Goal: Check status: Check status

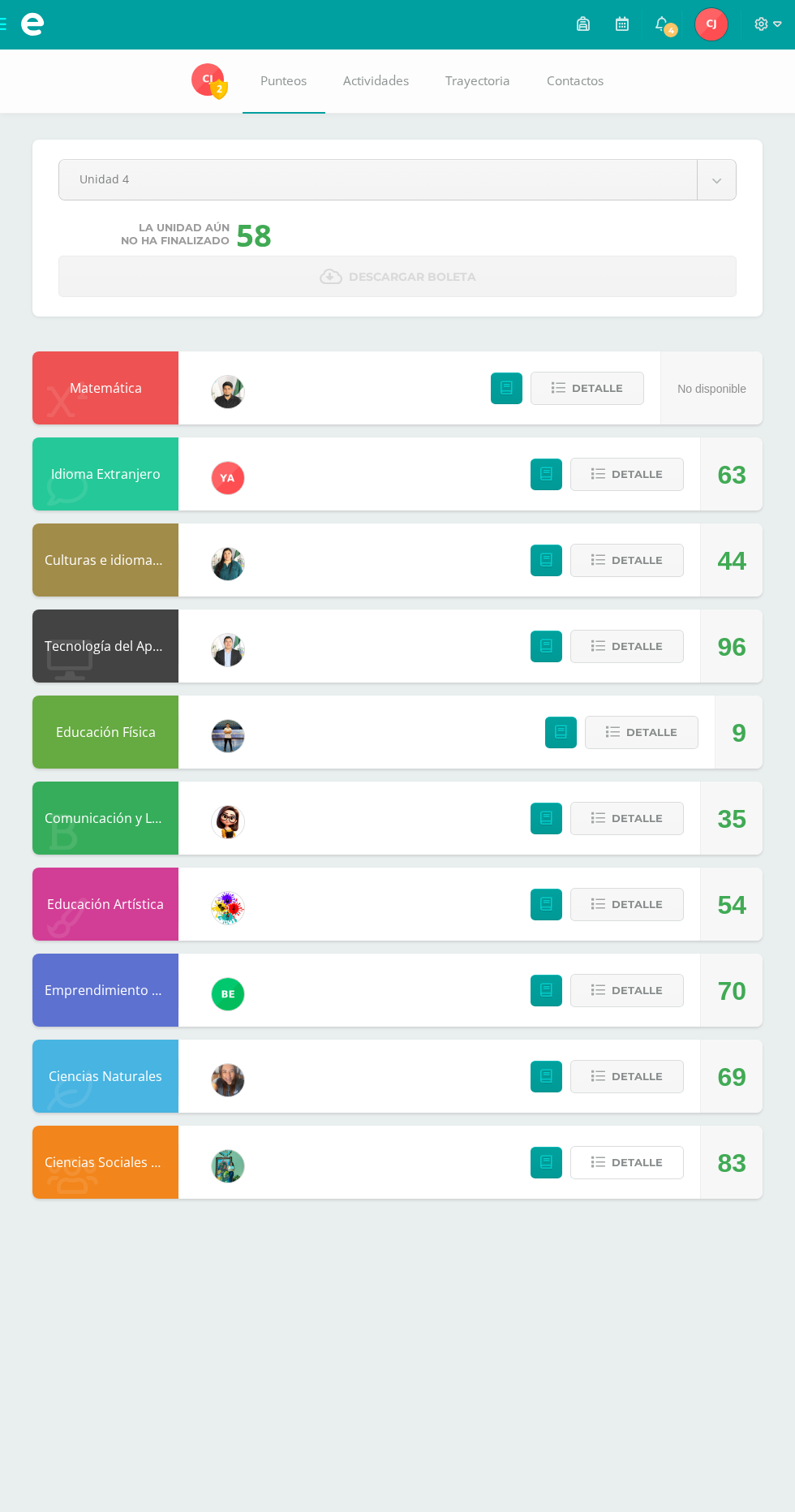
click at [662, 1171] on button "Detalle" at bounding box center [627, 1163] width 113 height 34
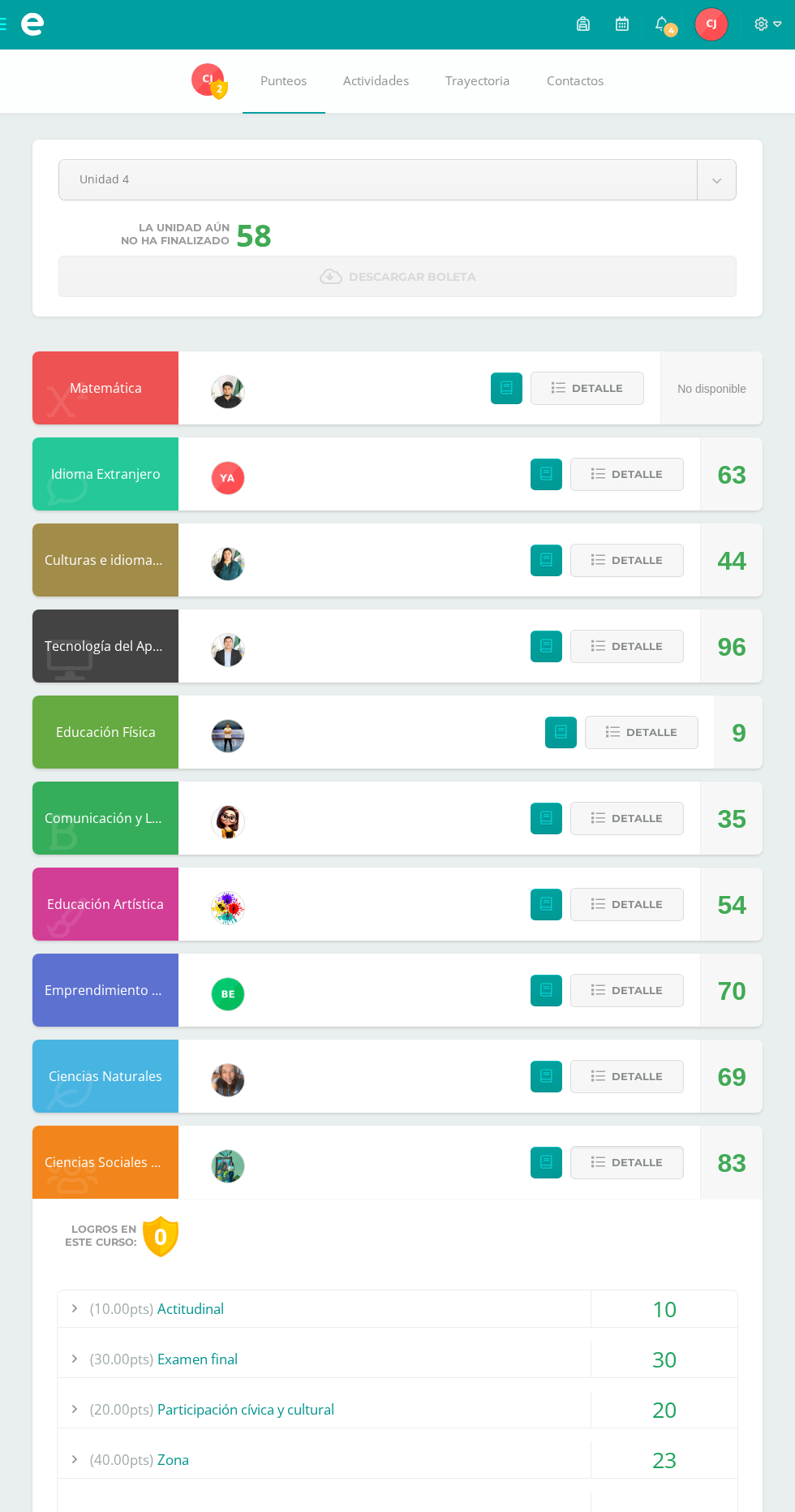
click at [696, 1473] on div "23" at bounding box center [665, 1460] width 146 height 37
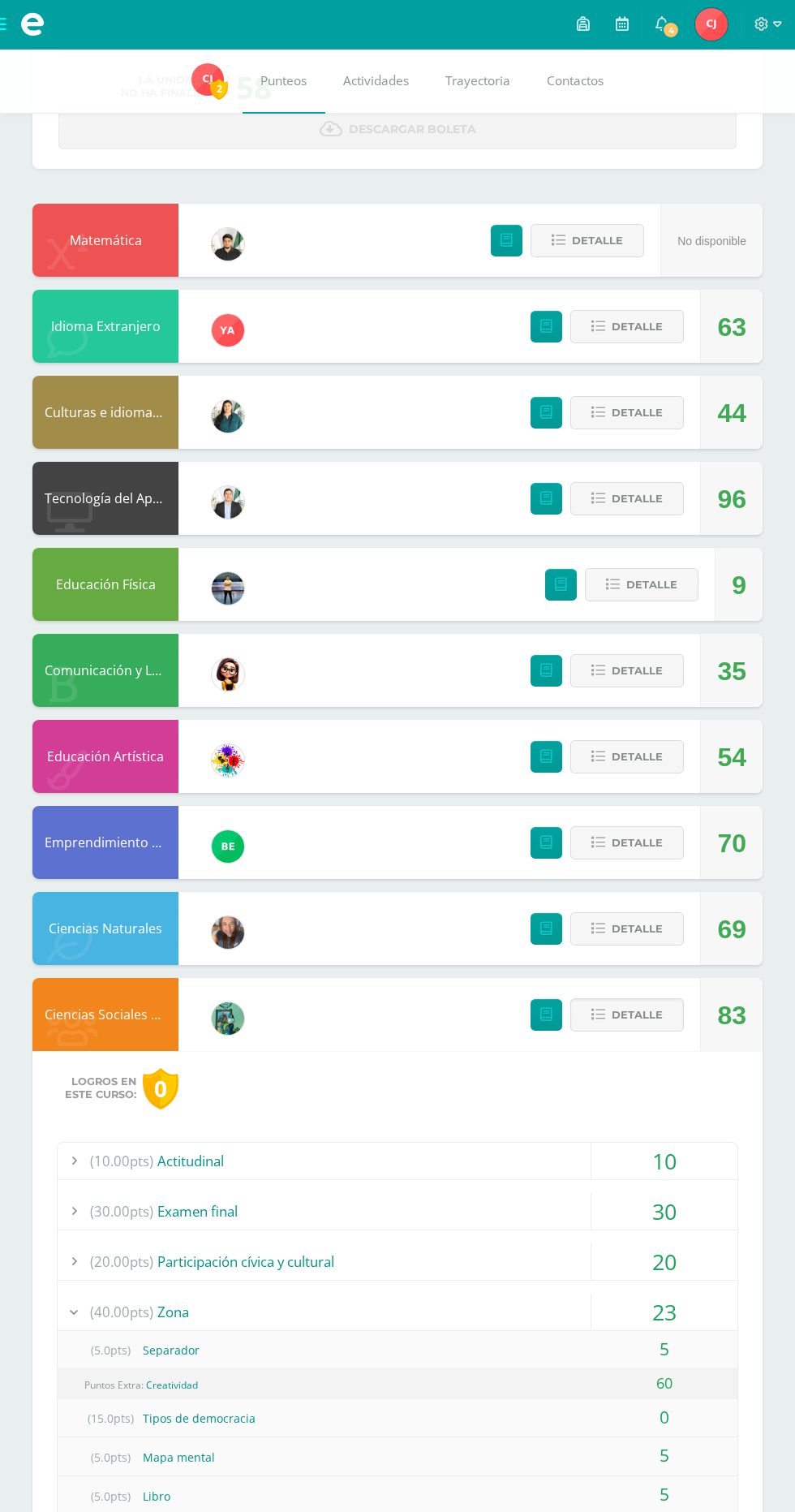
scroll to position [229, 0]
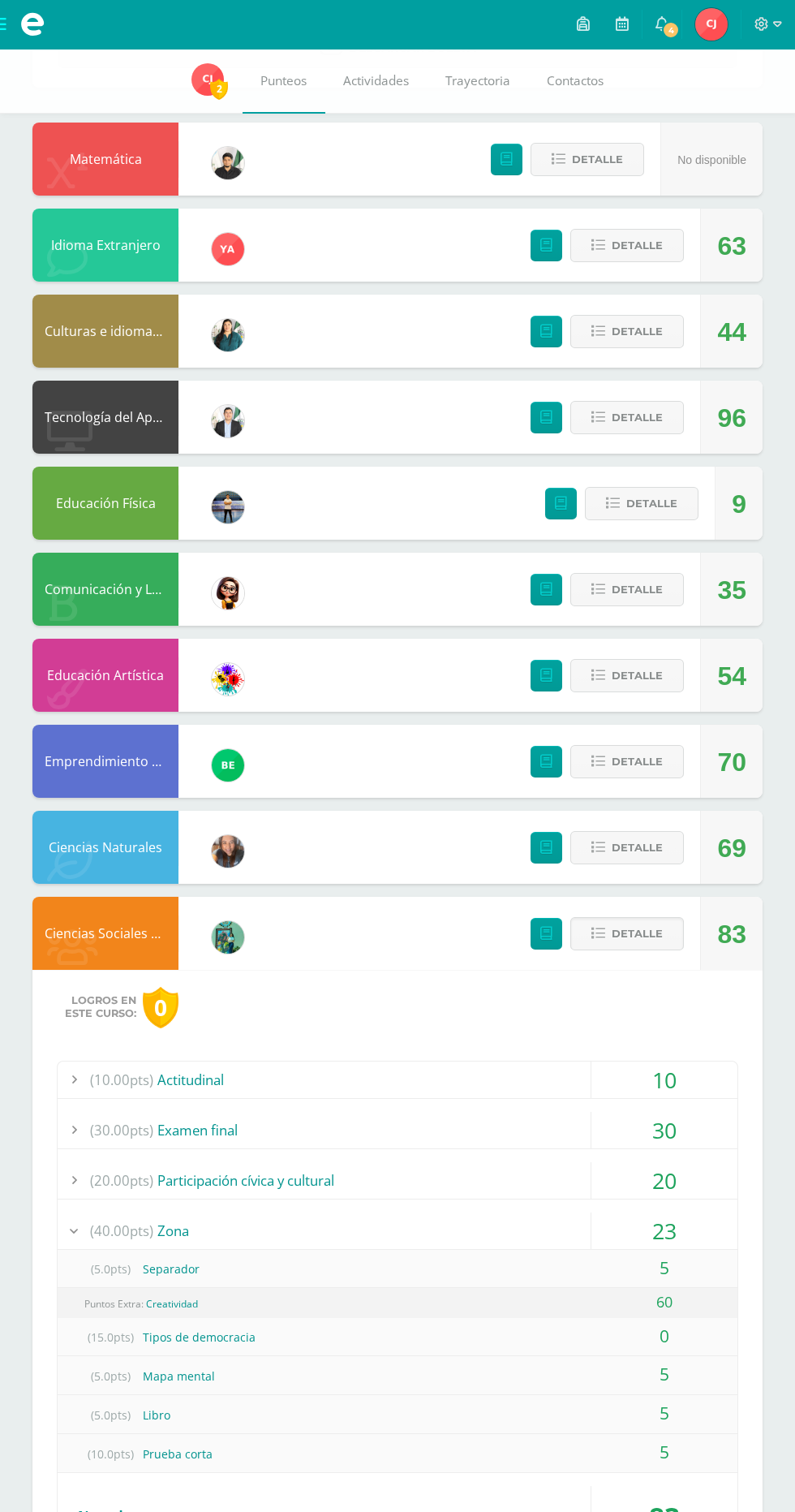
click at [646, 925] on span "Detalle" at bounding box center [637, 934] width 51 height 30
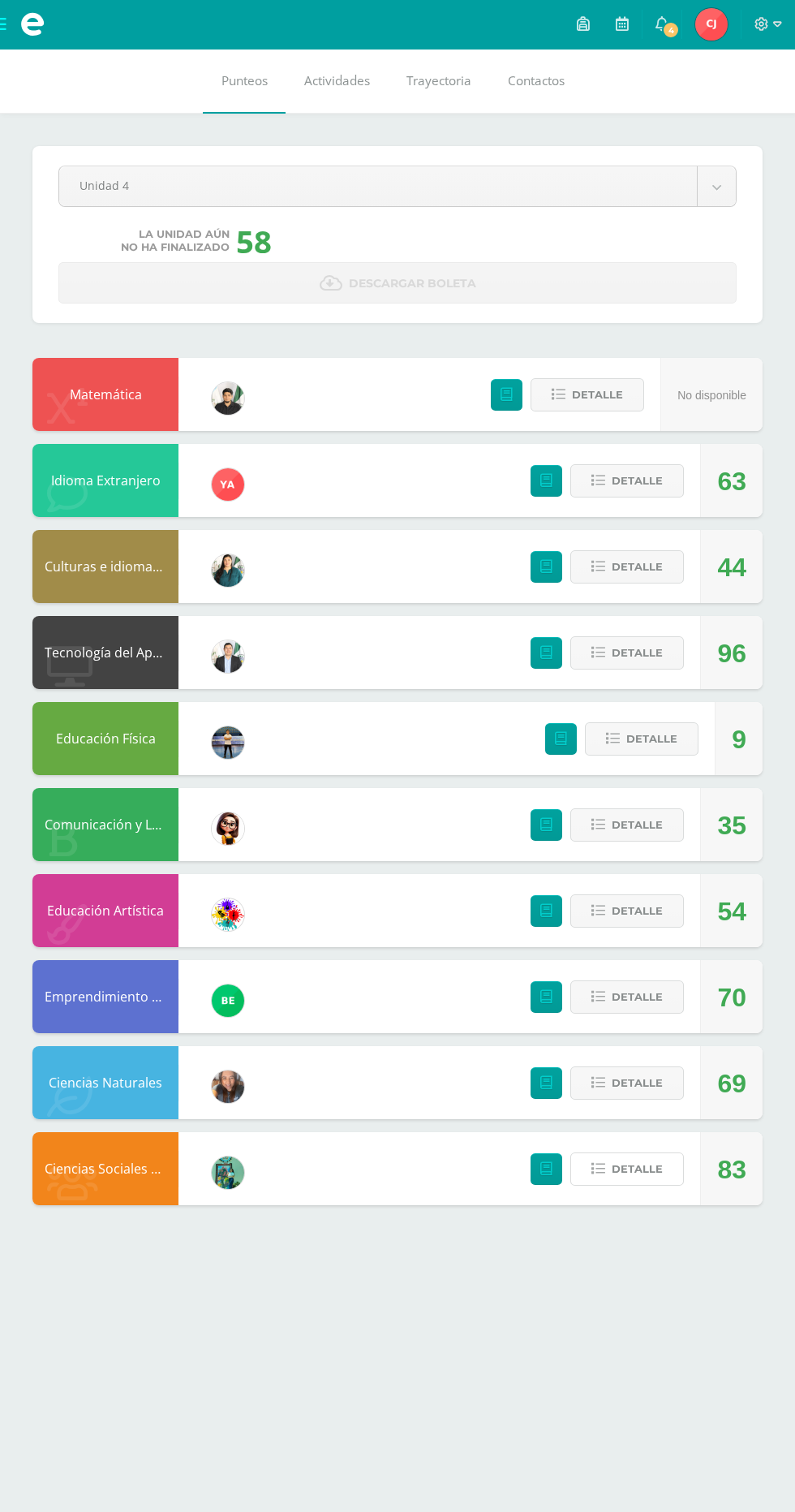
scroll to position [0, 0]
click at [674, 831] on button "Detalle" at bounding box center [627, 825] width 113 height 34
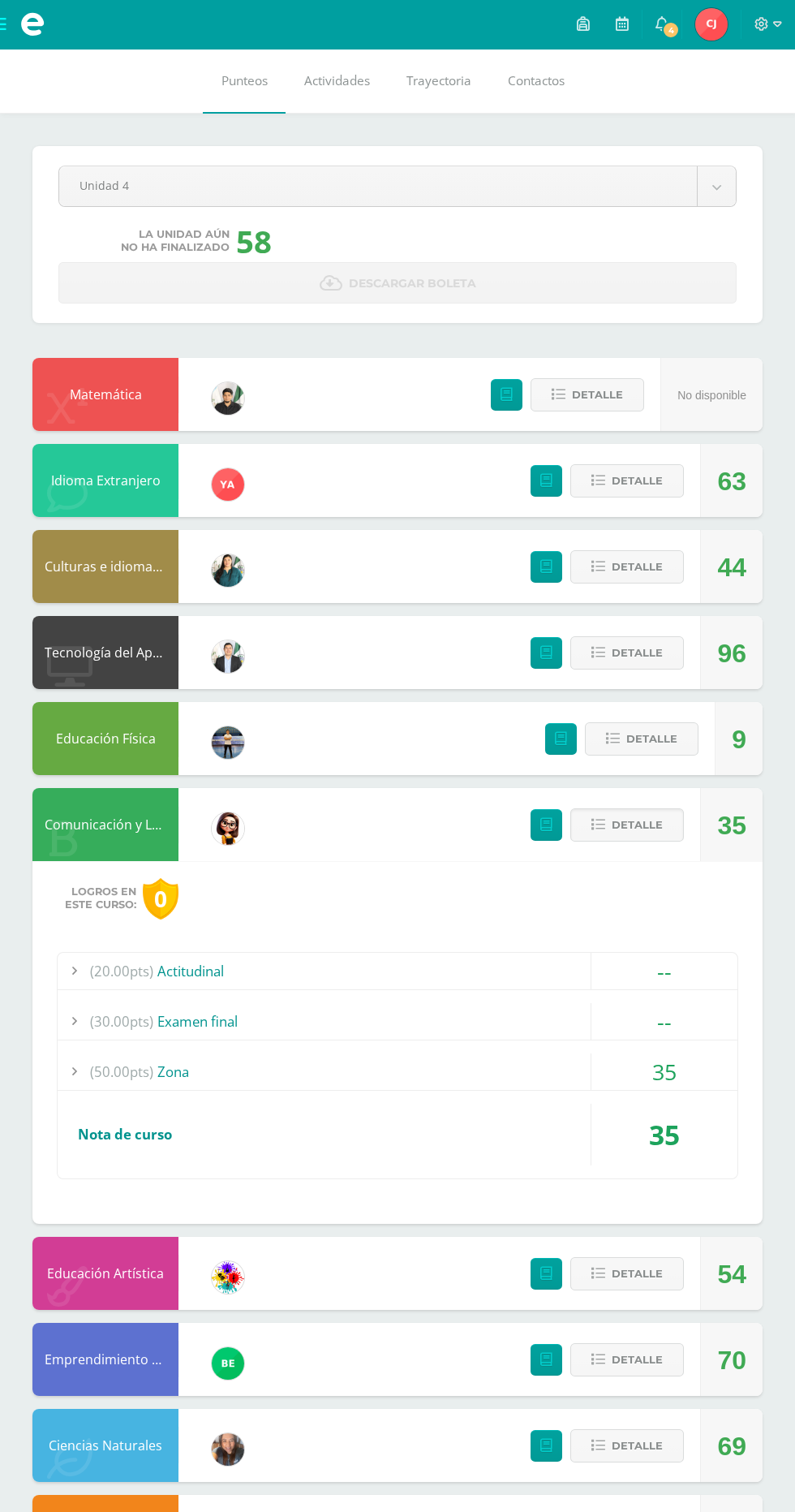
click at [621, 817] on span "Detalle" at bounding box center [637, 825] width 51 height 30
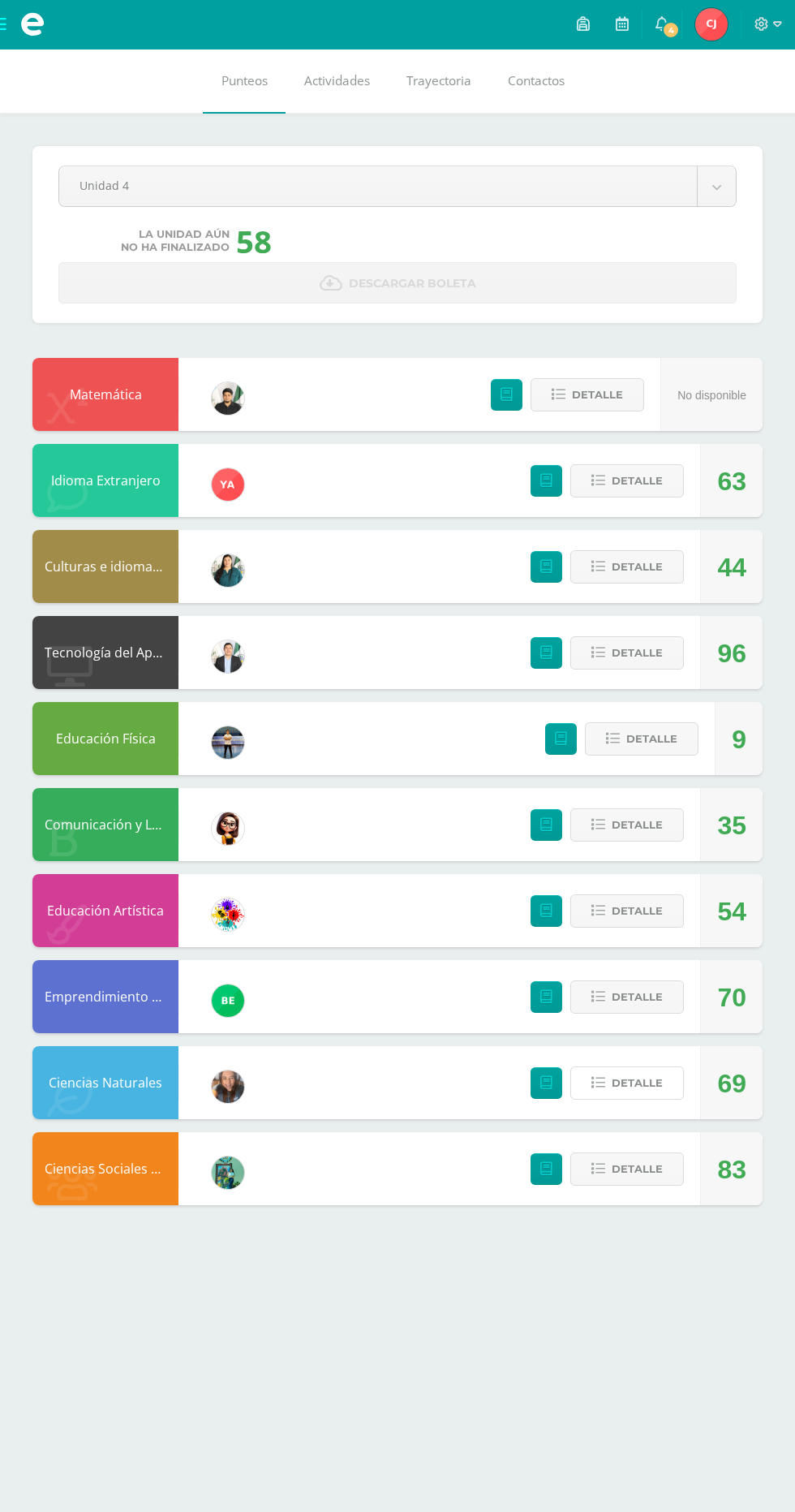
click at [648, 1093] on span "Detalle" at bounding box center [637, 1083] width 51 height 30
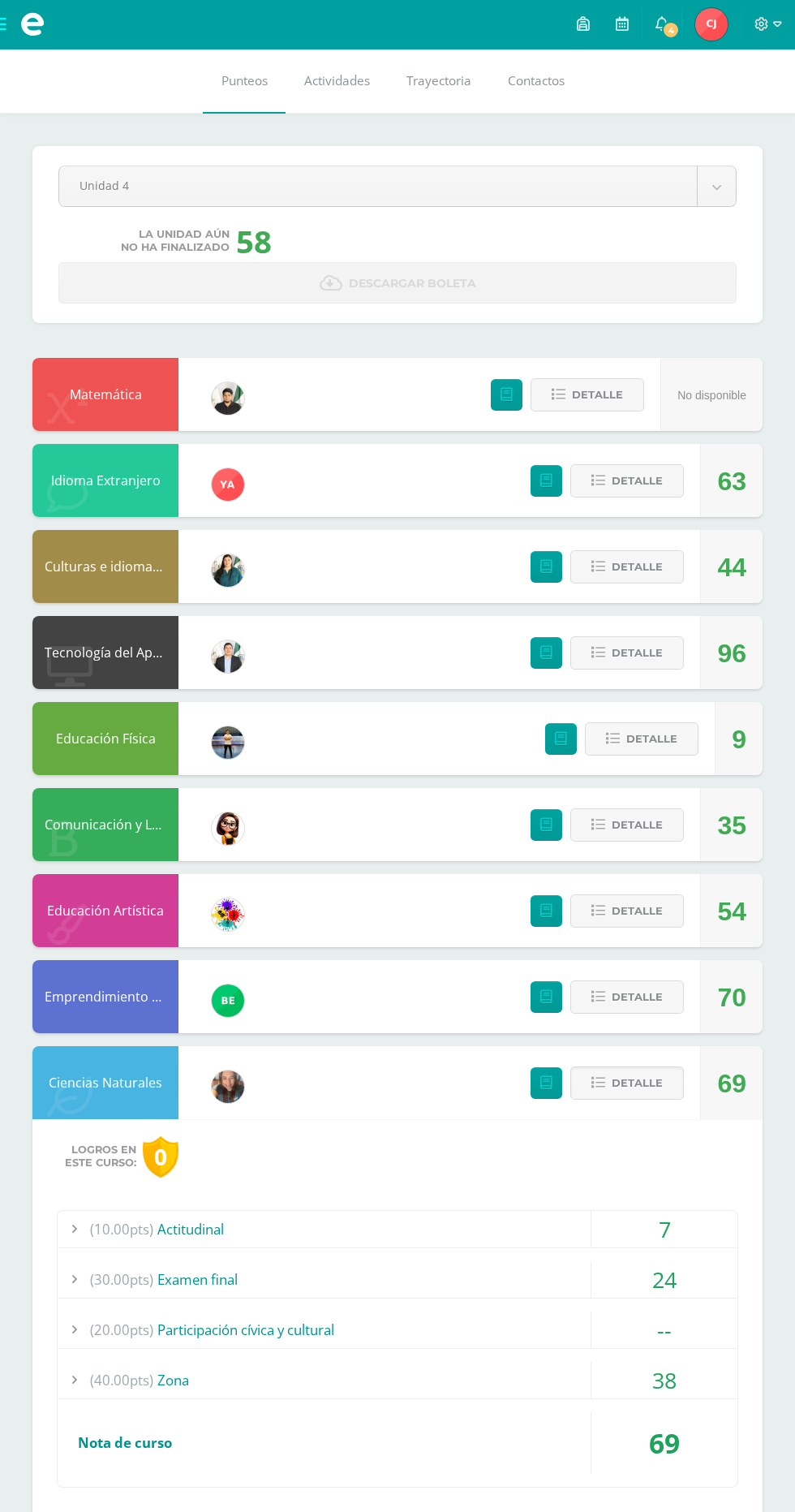
click at [683, 1388] on div "38" at bounding box center [665, 1380] width 146 height 37
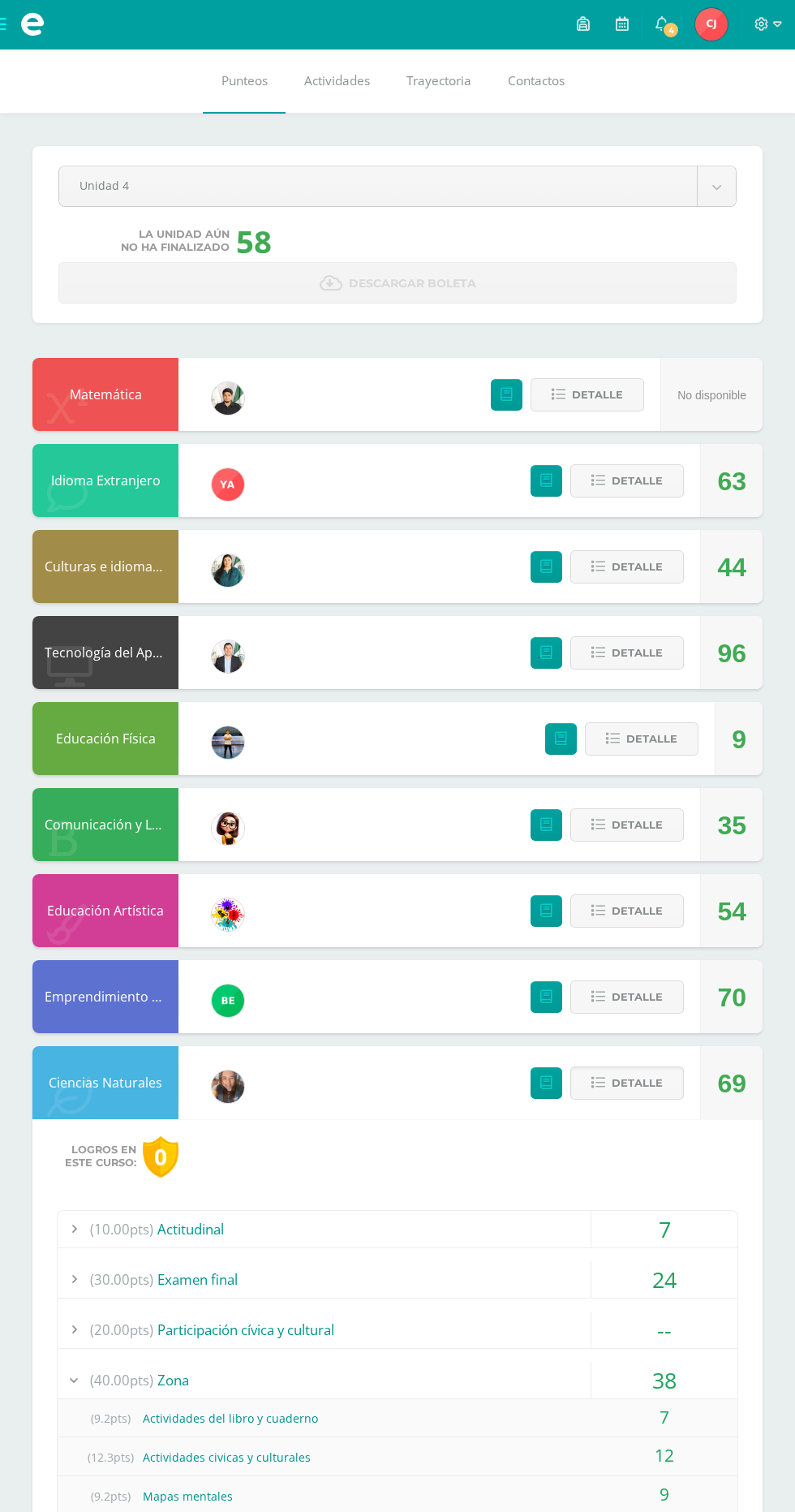
click at [639, 1085] on span "Detalle" at bounding box center [637, 1083] width 51 height 30
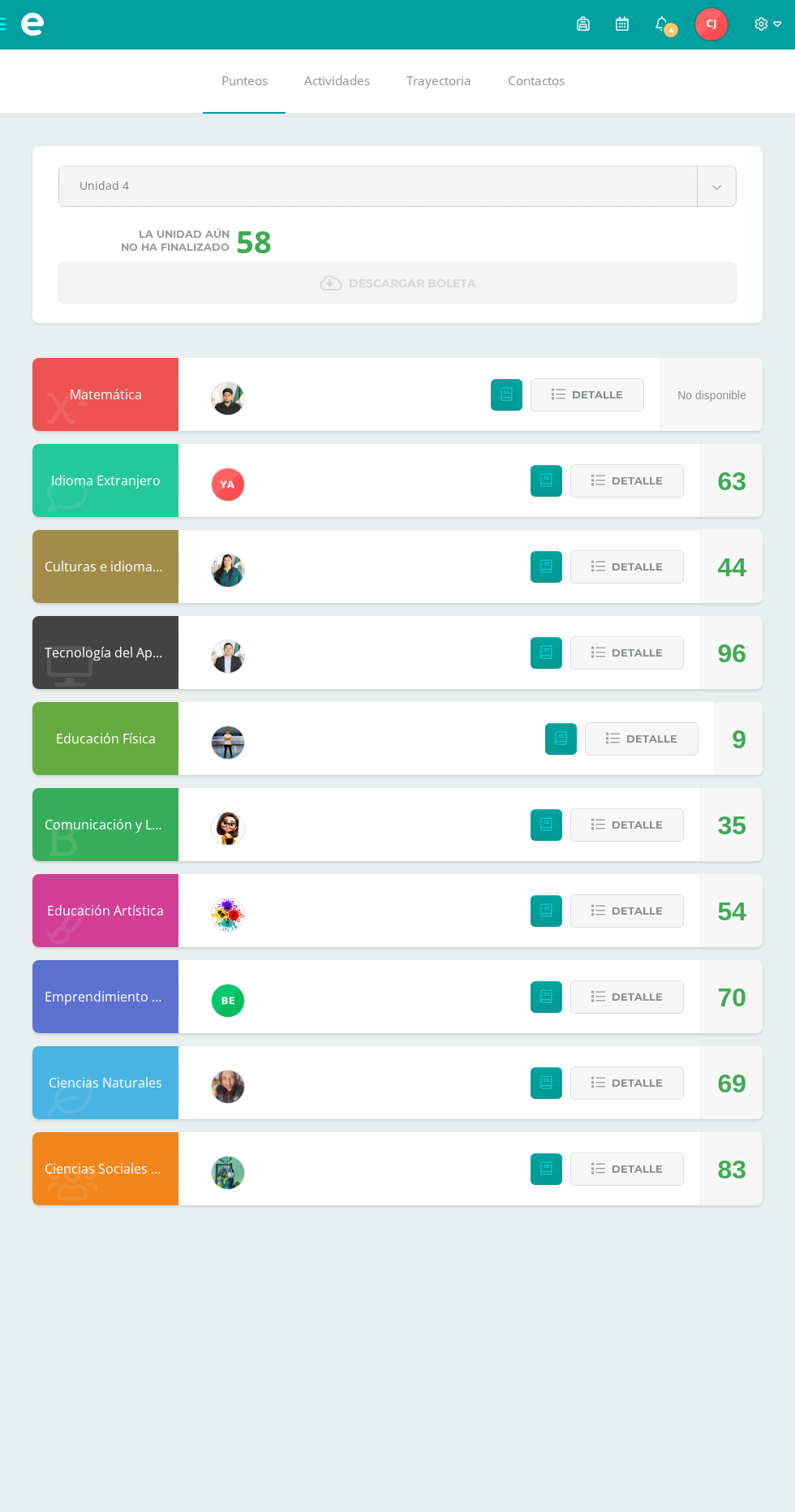
click at [630, 44] on link at bounding box center [622, 24] width 39 height 49
click at [672, 30] on span "4" at bounding box center [671, 29] width 18 height 18
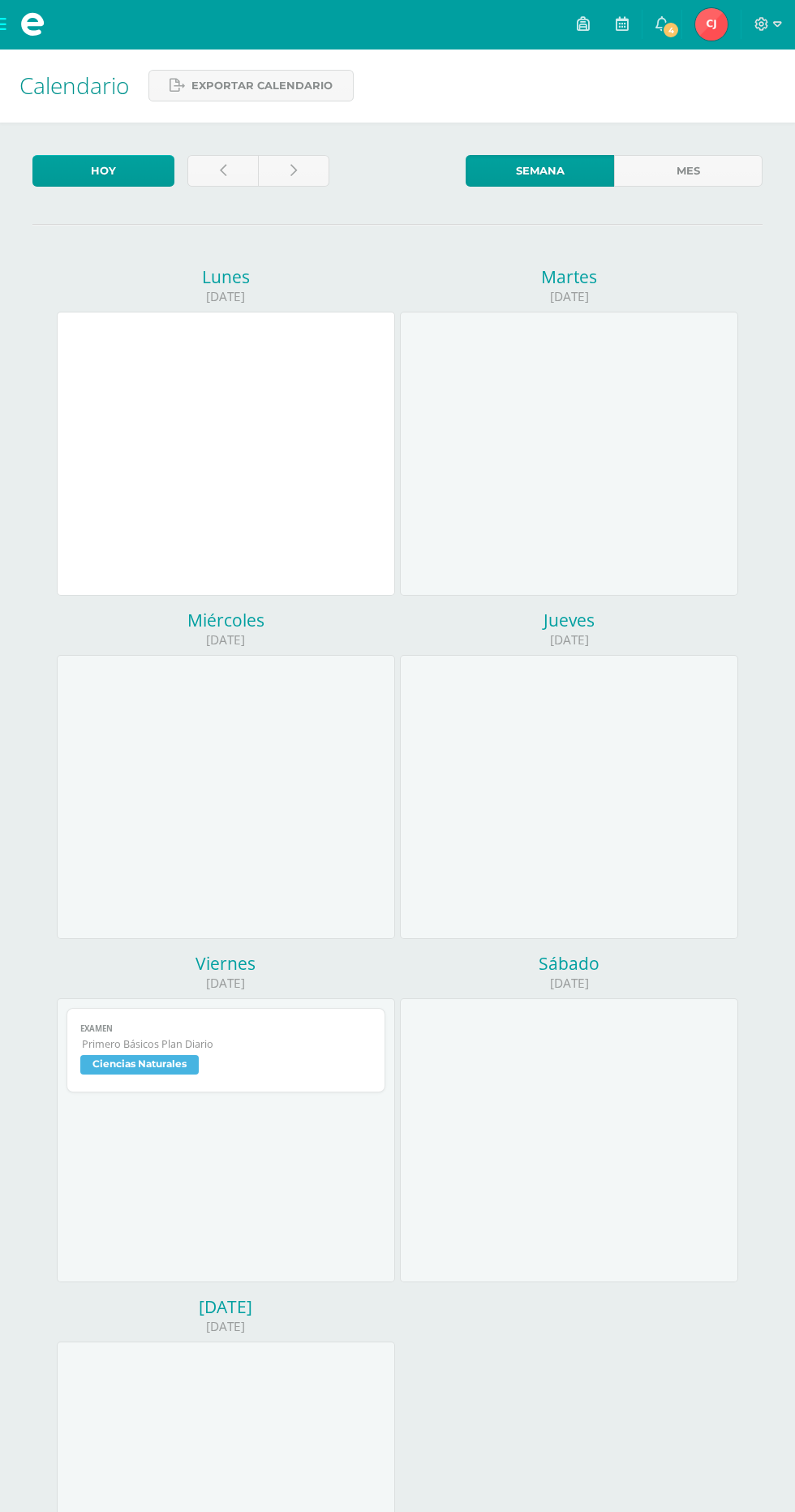
click at [672, 30] on span "4" at bounding box center [671, 29] width 18 height 18
click at [749, 538] on div "Lunes 13/10/2025 Martes 14/10/2025 Miércoles 15/10/2025 Jueves 16/10/2025 Viern…" at bounding box center [398, 952] width 730 height 1422
